Goal: Task Accomplishment & Management: Complete application form

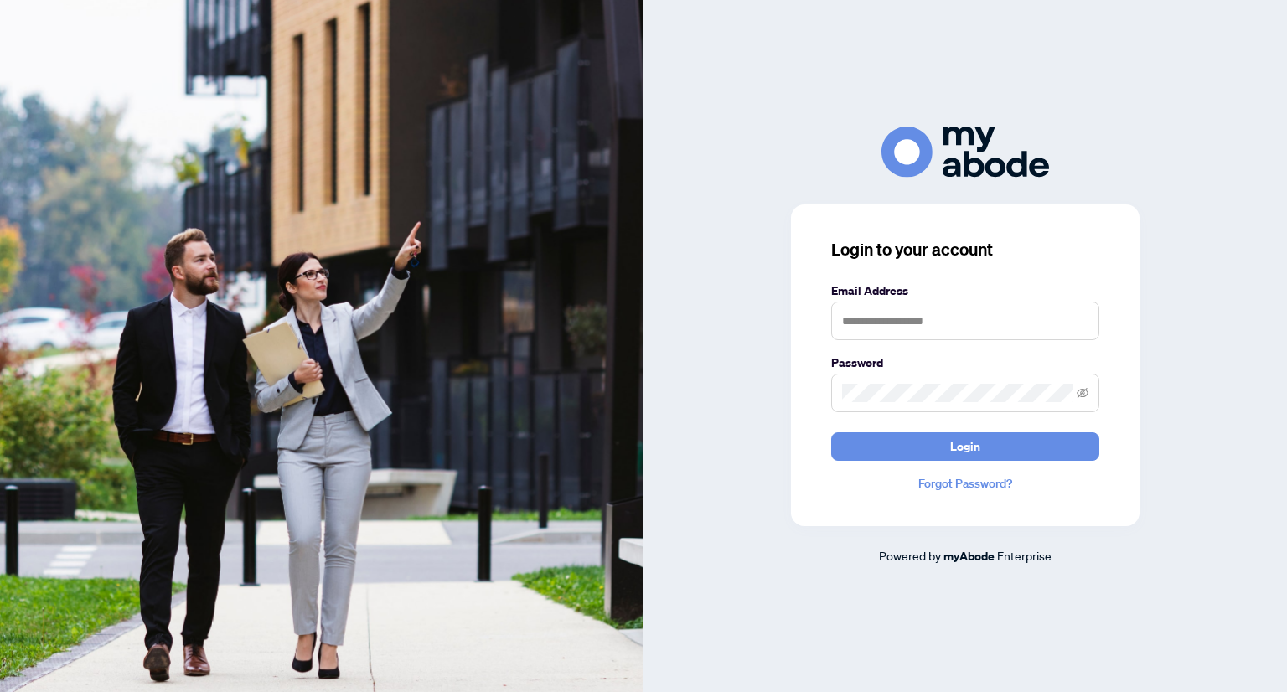
click at [928, 300] on label "Email Address" at bounding box center [965, 291] width 268 height 18
click at [915, 310] on input "text" at bounding box center [965, 321] width 268 height 39
type input "**********"
click at [831, 432] on button "Login" at bounding box center [965, 446] width 268 height 28
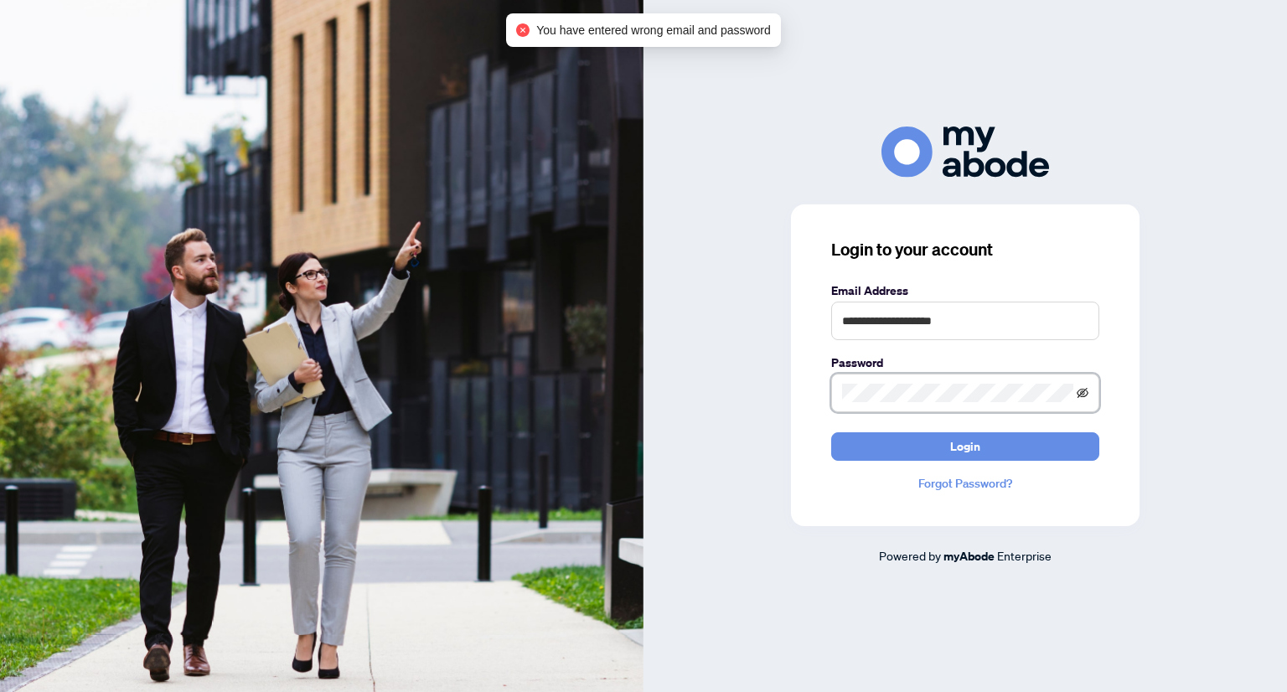
click at [1084, 396] on icon "eye-invisible" at bounding box center [1083, 393] width 12 height 12
click at [831, 432] on button "Login" at bounding box center [965, 446] width 268 height 28
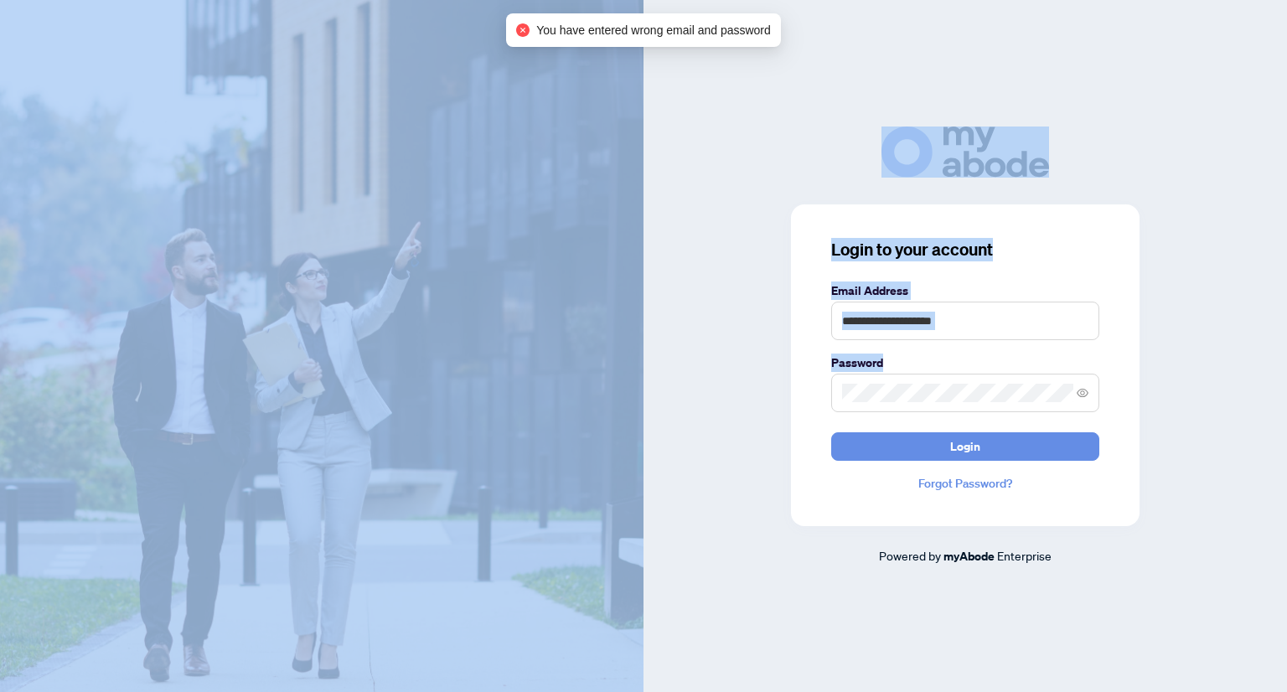
drag, startPoint x: 901, startPoint y: 383, endPoint x: 583, endPoint y: 388, distance: 317.6
click at [583, 388] on div "**********" at bounding box center [643, 346] width 1287 height 692
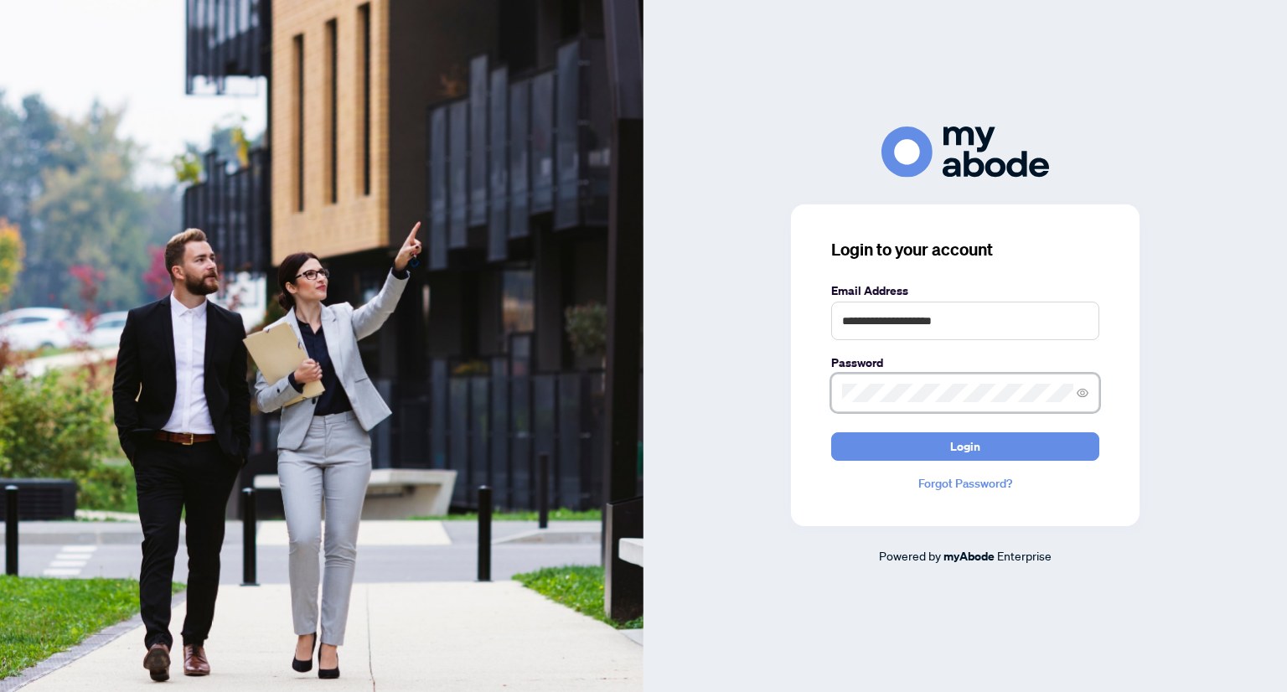
click at [831, 432] on button "Login" at bounding box center [965, 446] width 268 height 28
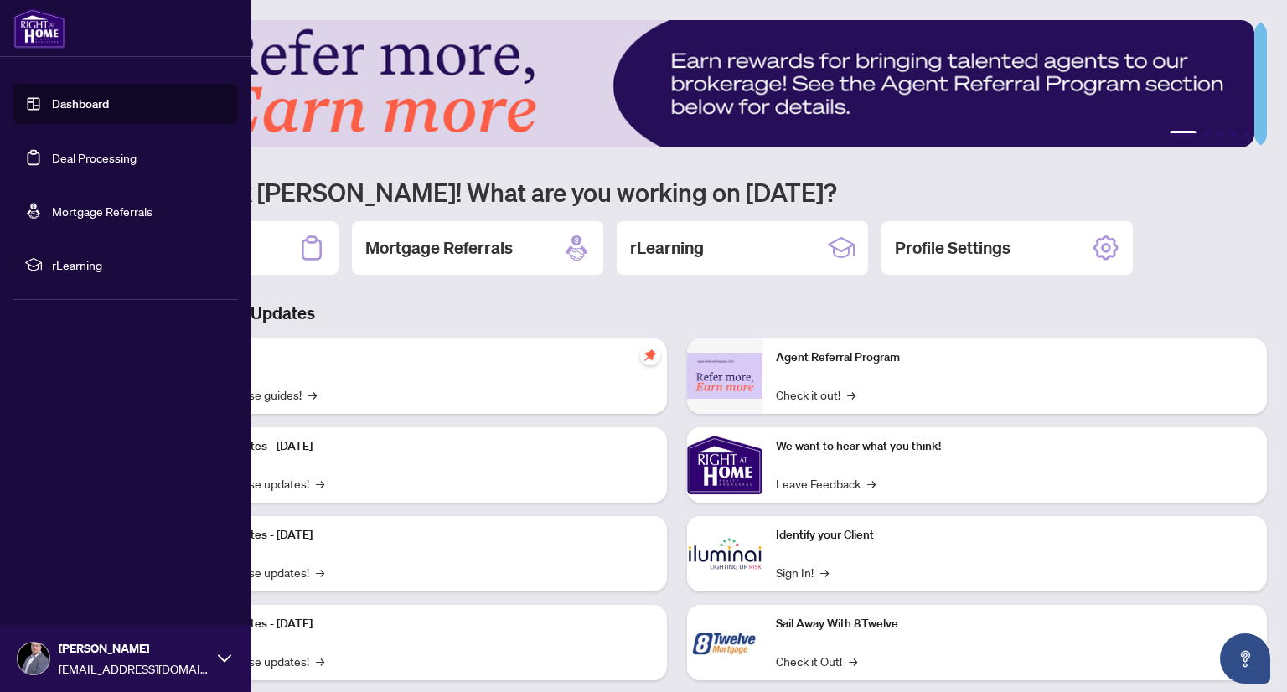
click at [70, 159] on link "Deal Processing" at bounding box center [94, 157] width 85 height 15
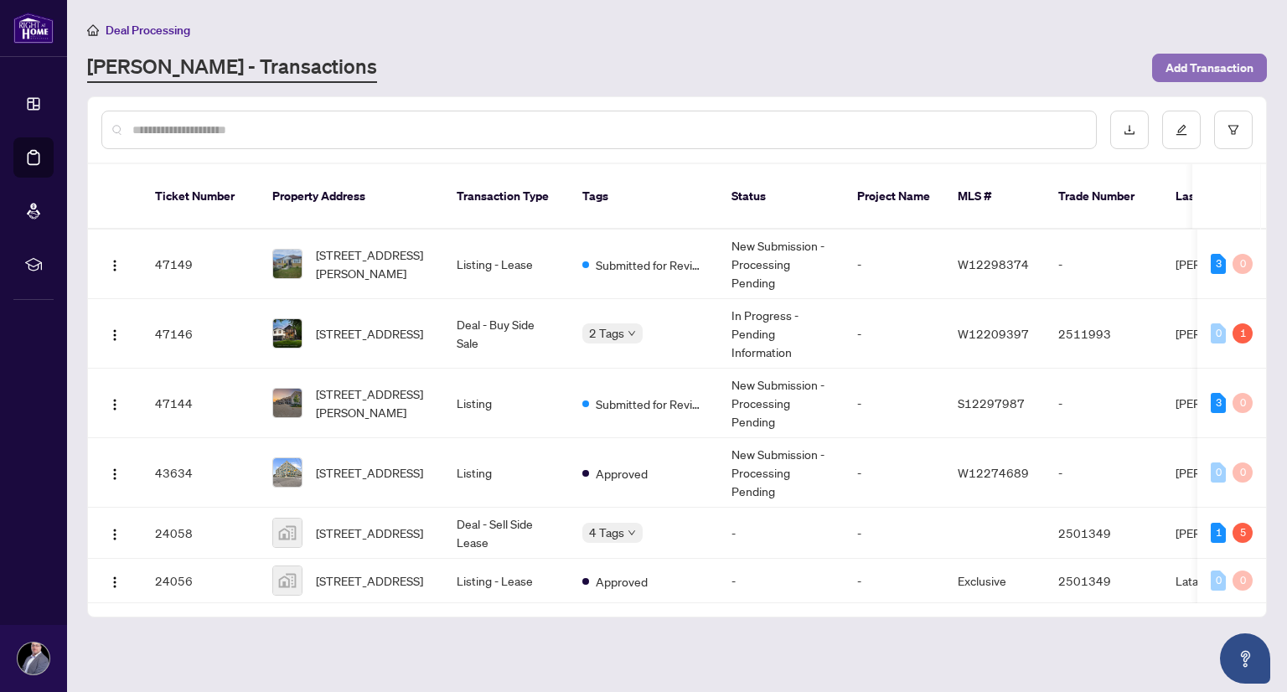
click at [1233, 54] on span "Add Transaction" at bounding box center [1210, 67] width 88 height 27
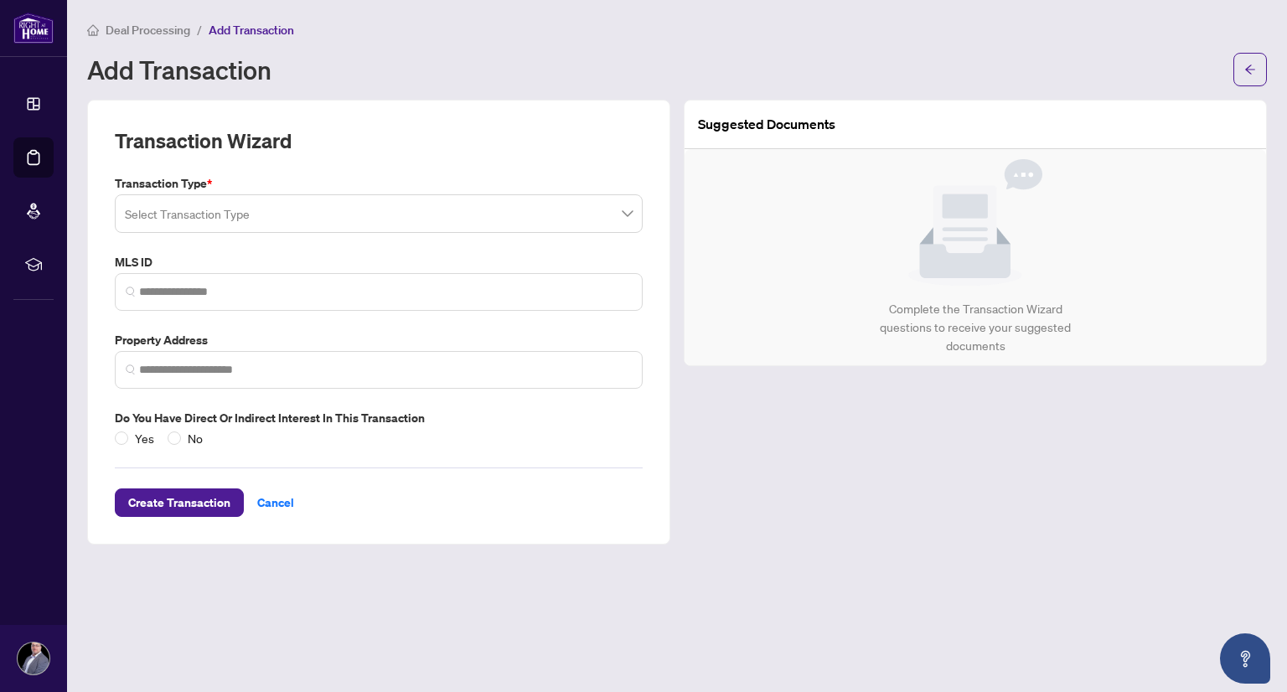
click at [355, 201] on input "search" at bounding box center [371, 216] width 493 height 37
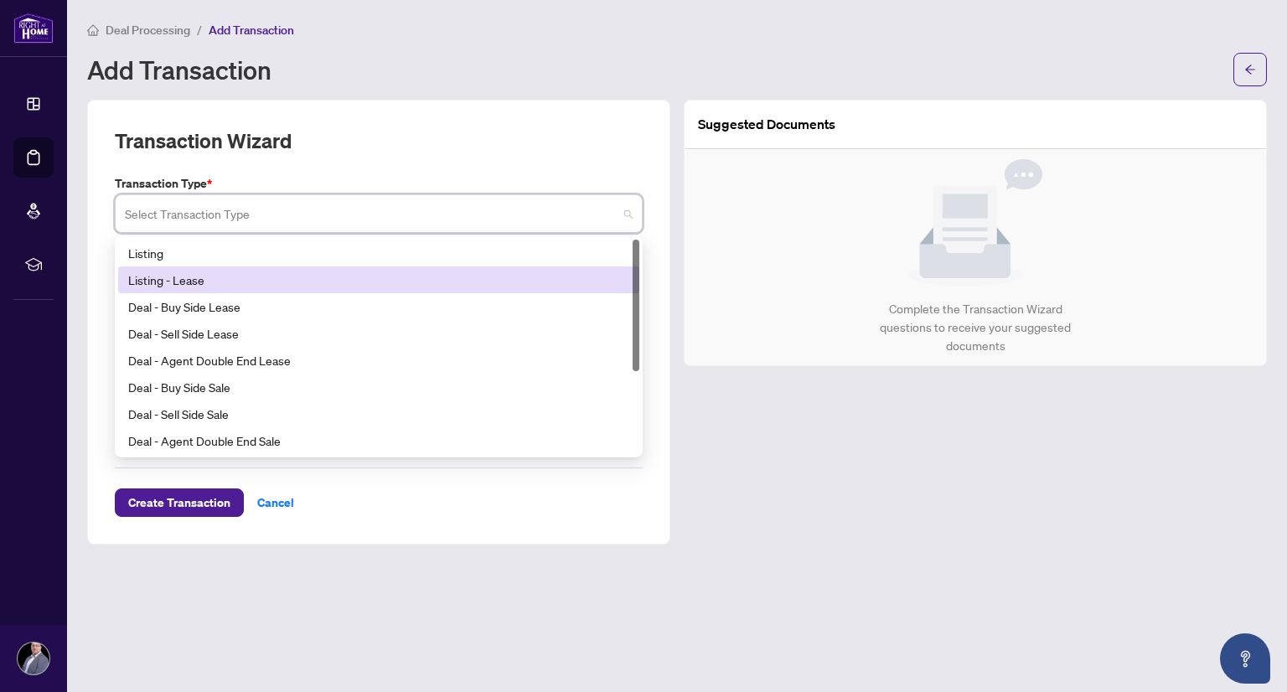
click at [221, 281] on div "Listing - Lease" at bounding box center [378, 280] width 501 height 18
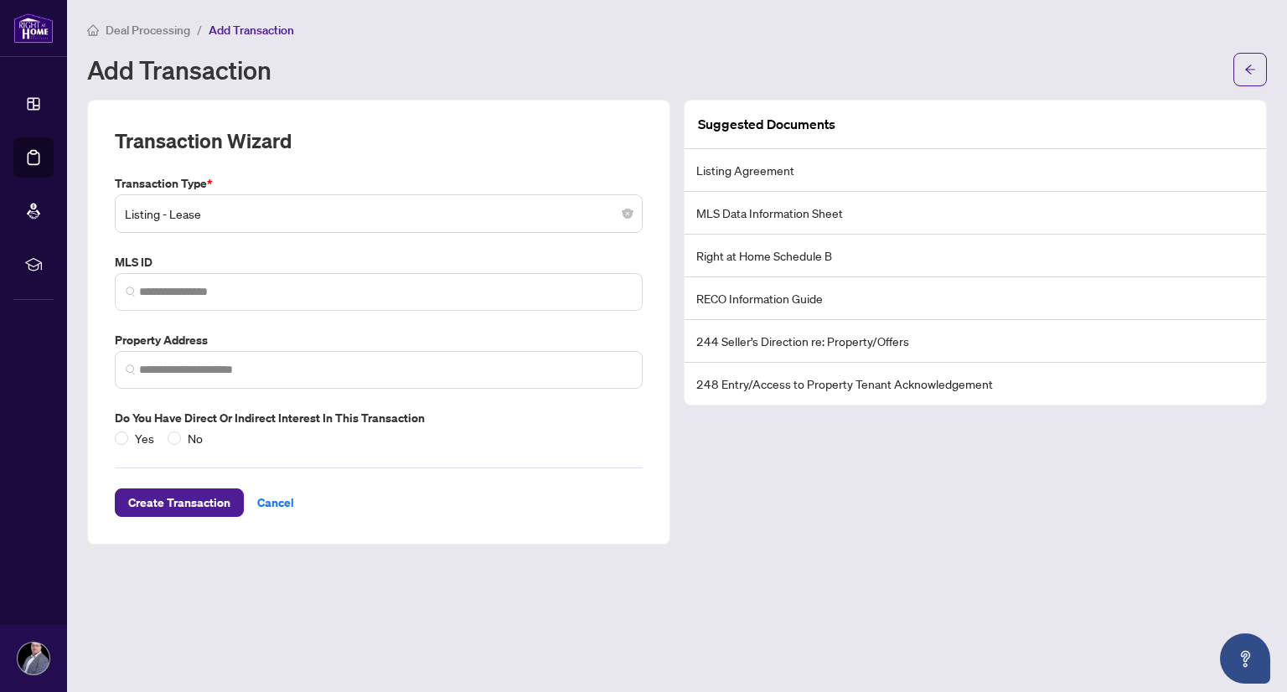
click at [788, 173] on li "Listing Agreement" at bounding box center [976, 170] width 582 height 43
